Goal: Information Seeking & Learning: Learn about a topic

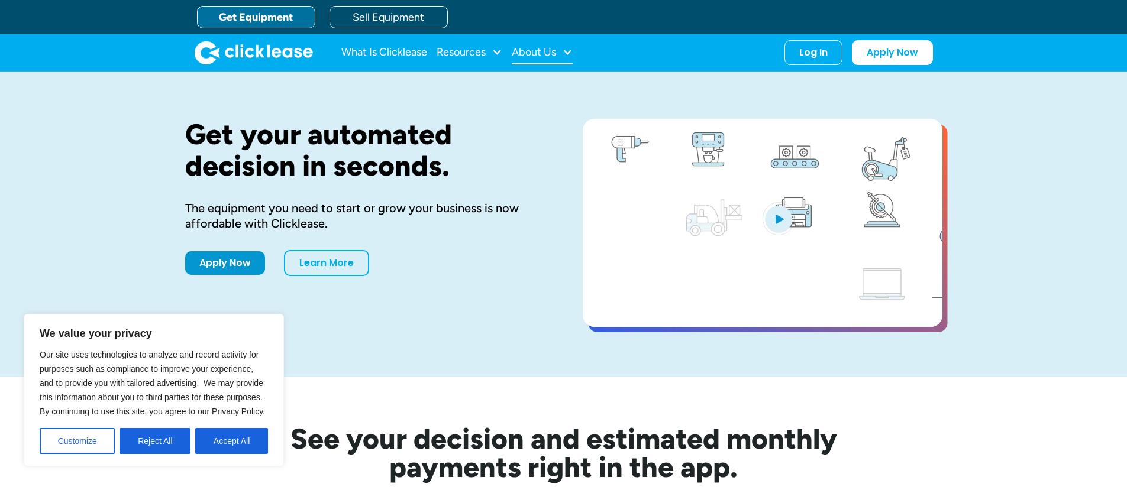
click at [528, 52] on div "About Us" at bounding box center [534, 52] width 44 height 0
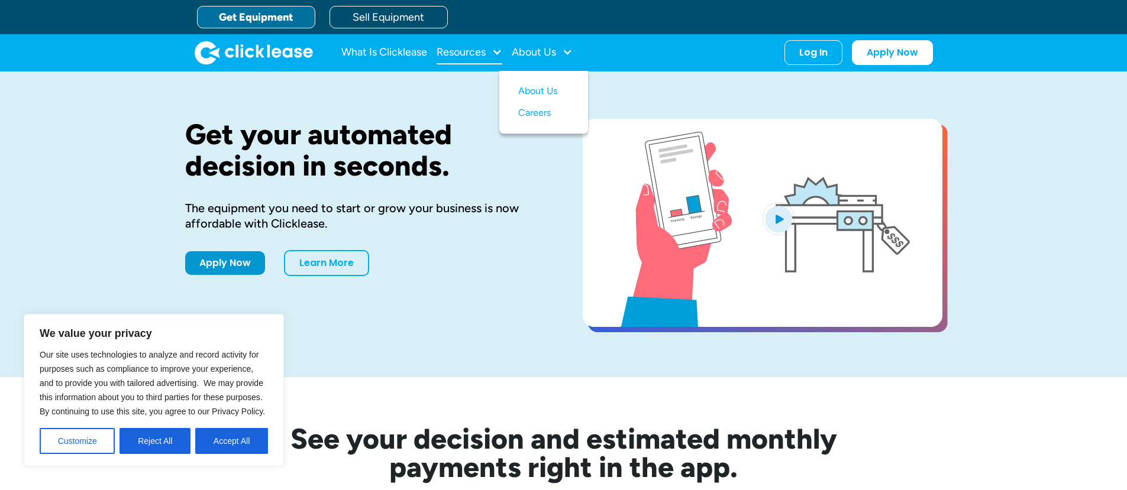
click at [490, 51] on div "Resources" at bounding box center [470, 53] width 66 height 24
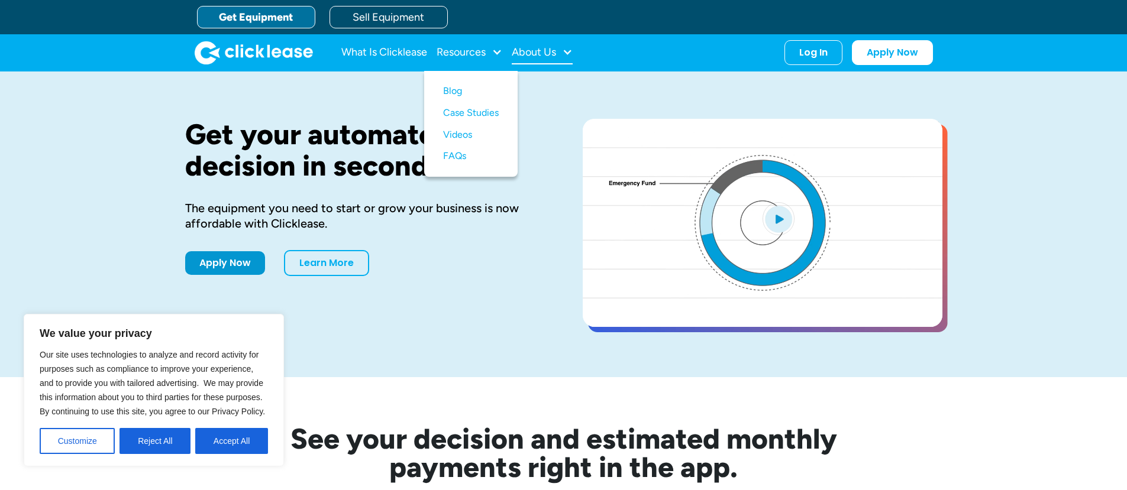
click at [525, 60] on div "About Us" at bounding box center [542, 53] width 61 height 24
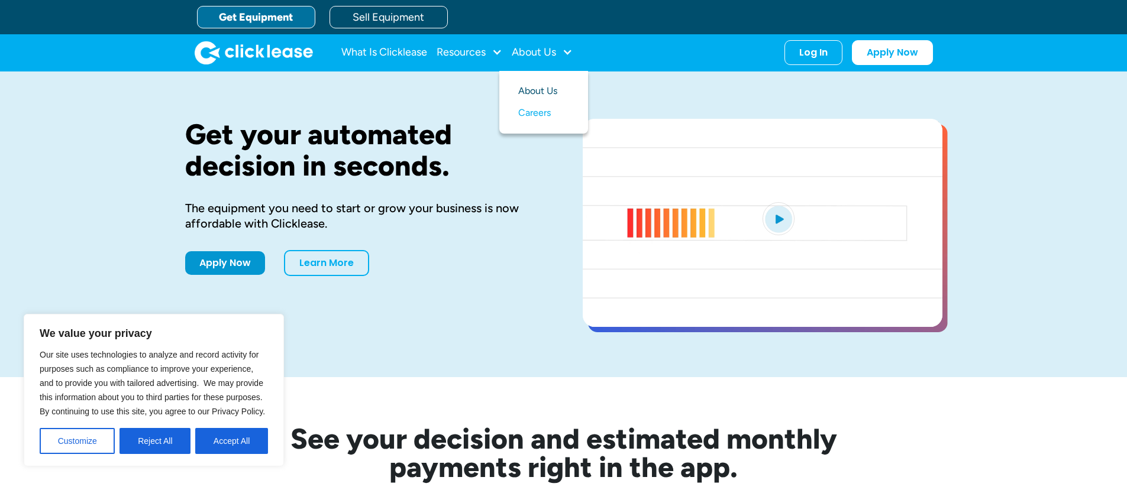
click at [535, 90] on link "About Us" at bounding box center [543, 91] width 51 height 22
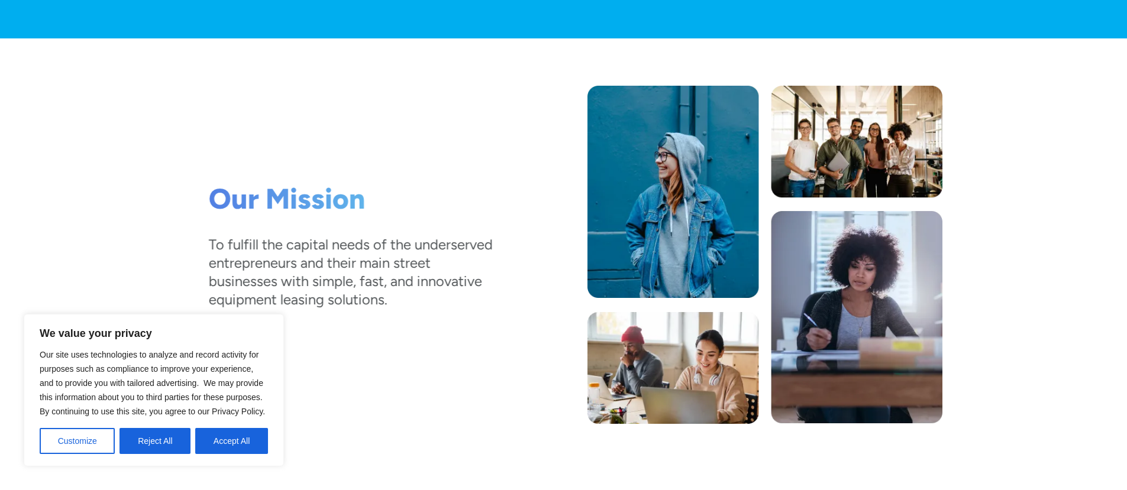
scroll to position [201, 0]
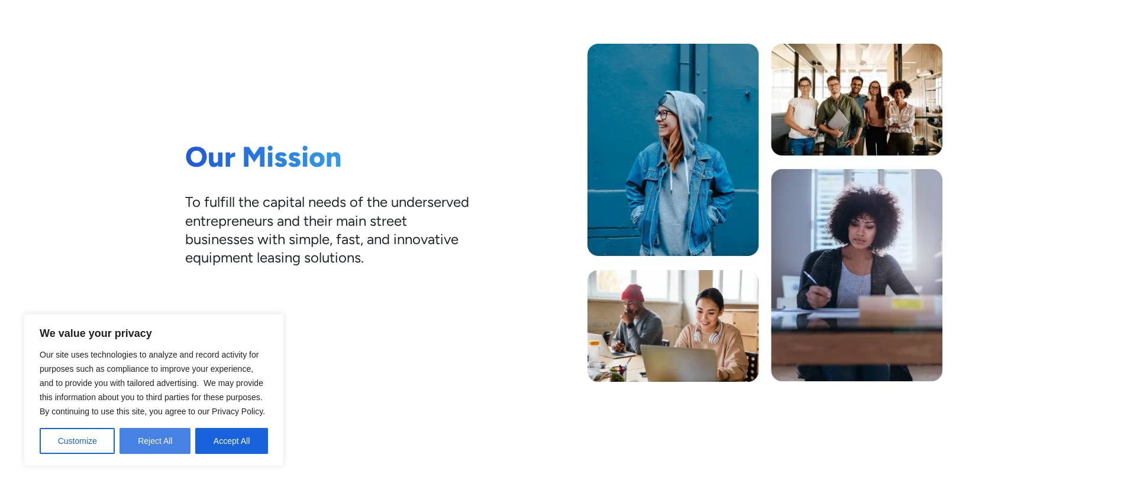
click at [164, 444] on button "Reject All" at bounding box center [155, 441] width 71 height 26
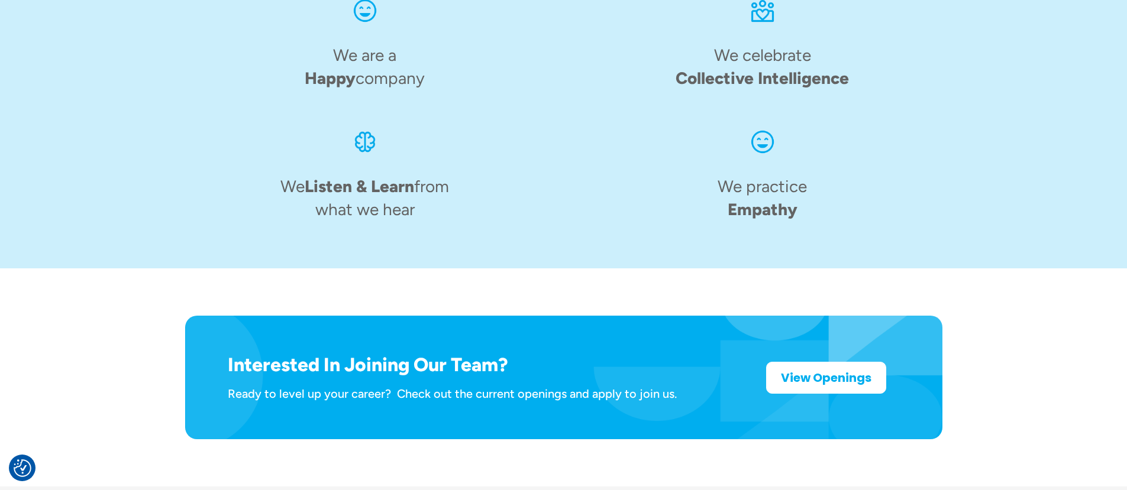
scroll to position [1890, 0]
